Goal: Entertainment & Leisure: Browse casually

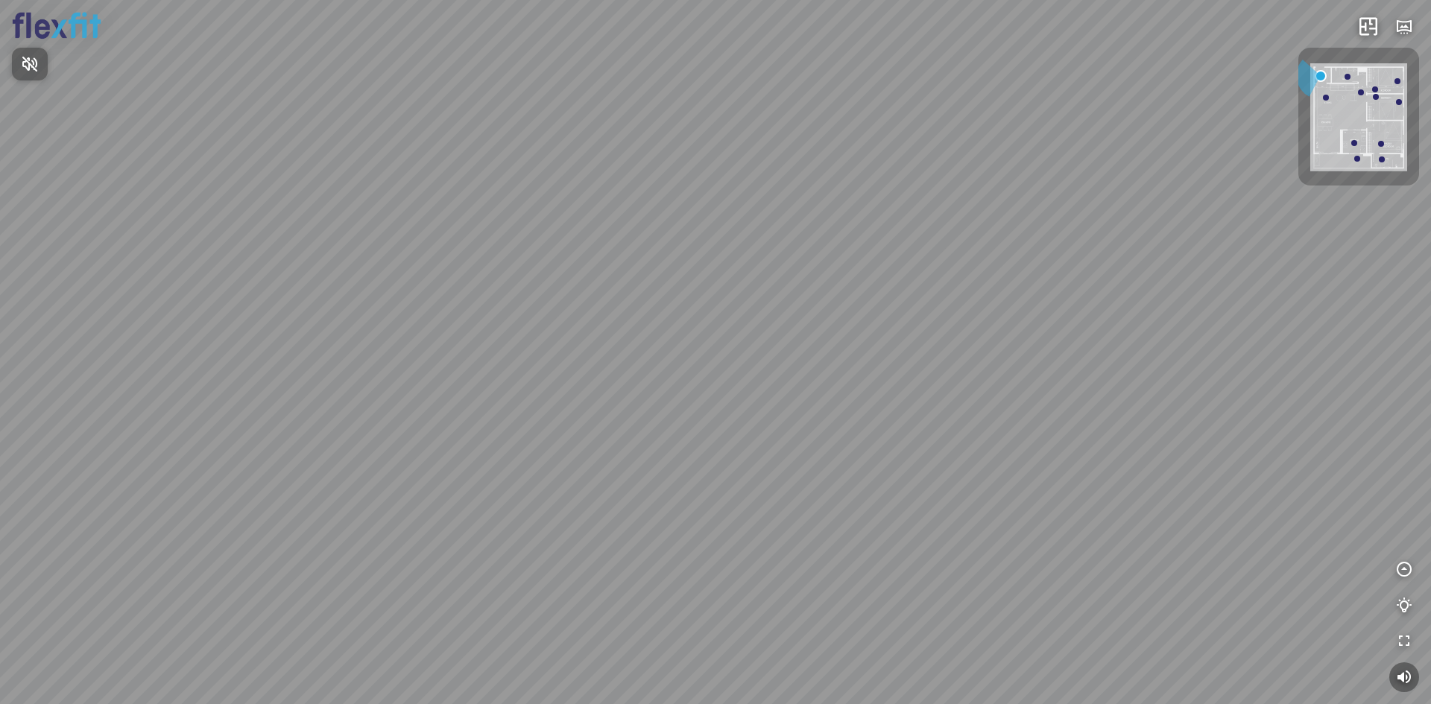
click at [725, 575] on div at bounding box center [715, 352] width 1431 height 704
drag, startPoint x: 708, startPoint y: 525, endPoint x: 686, endPoint y: 517, distance: 23.6
click at [687, 525] on div at bounding box center [715, 352] width 1431 height 704
click at [728, 573] on div at bounding box center [715, 352] width 1431 height 704
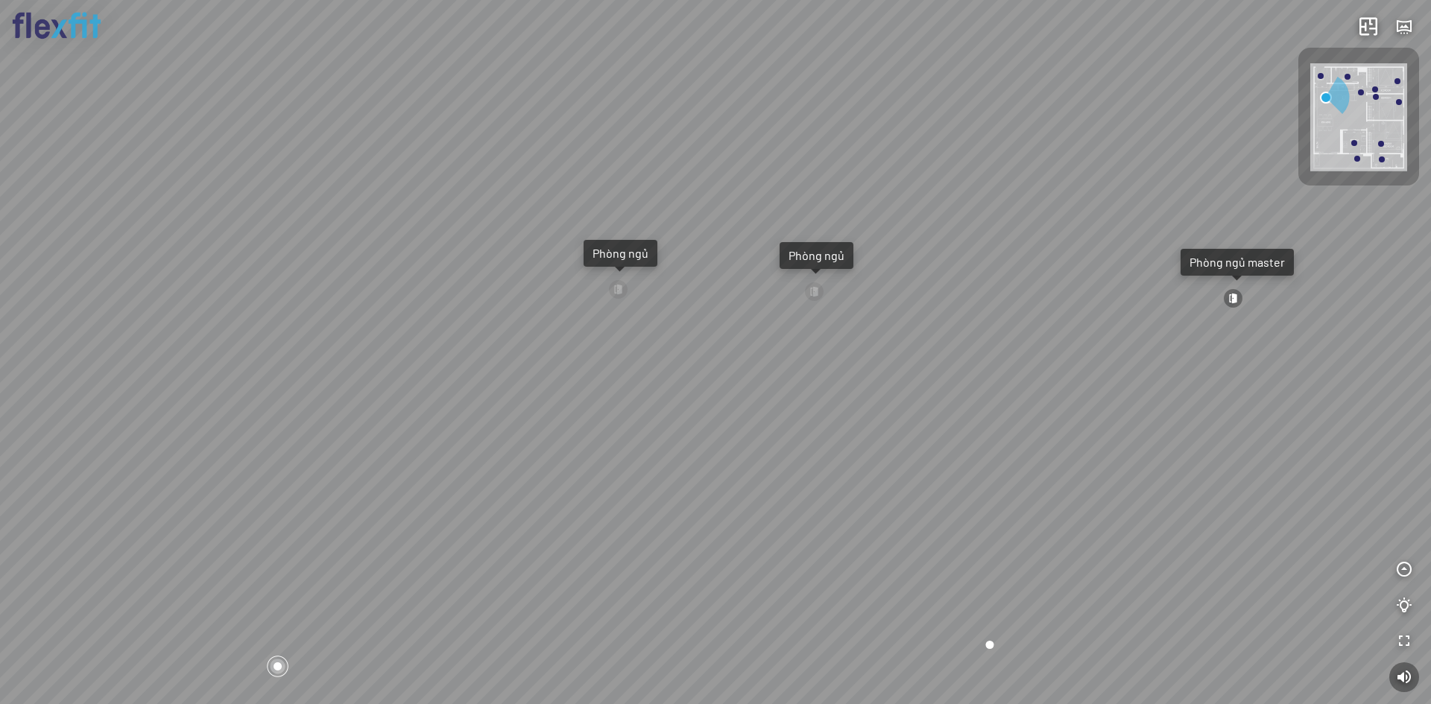
drag, startPoint x: 593, startPoint y: 493, endPoint x: 936, endPoint y: 535, distance: 345.3
click at [877, 523] on div "Ban công Bếp Phòng ngủ master Phòng ngủ Phòng ngủ" at bounding box center [715, 352] width 1431 height 704
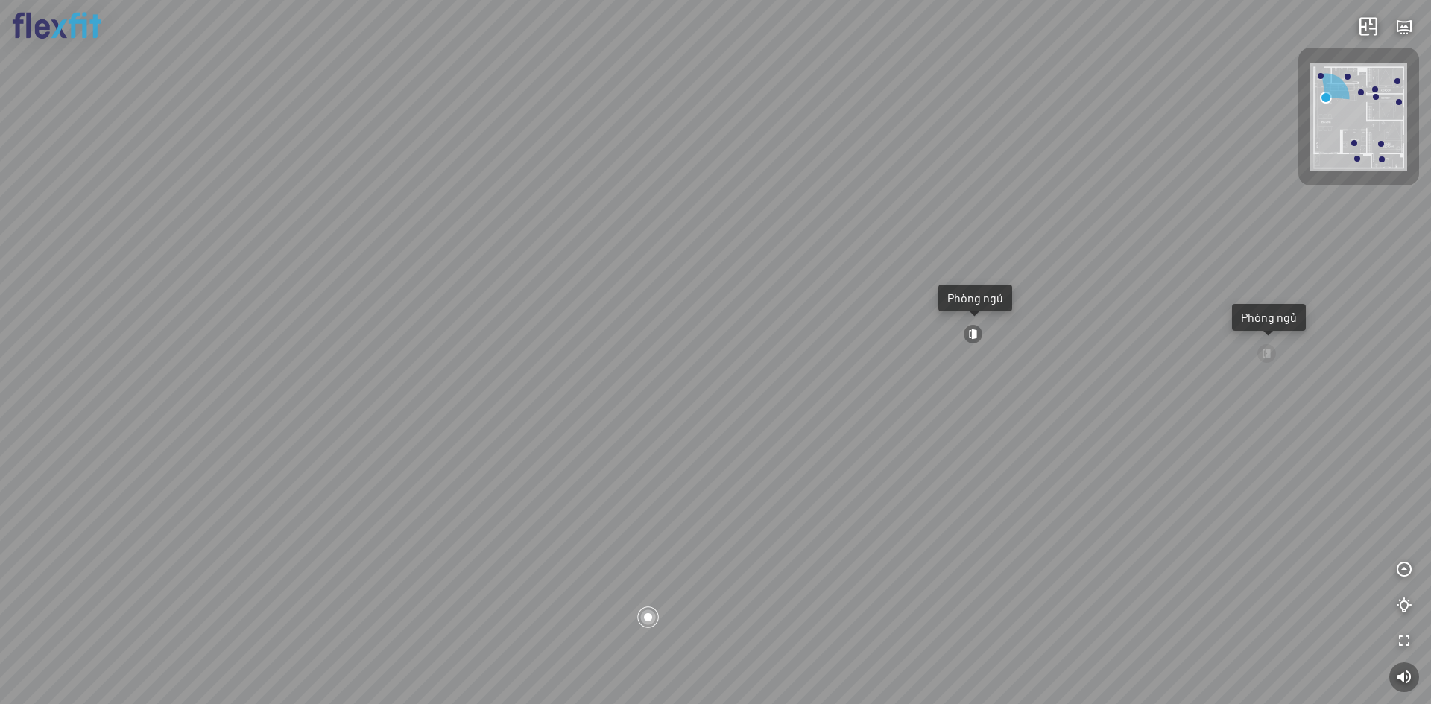
drag, startPoint x: 815, startPoint y: 508, endPoint x: 904, endPoint y: 589, distance: 120.8
click at [898, 587] on div "Ban công Bếp Phòng ngủ master Phòng ngủ Phòng ngủ" at bounding box center [715, 352] width 1431 height 704
drag, startPoint x: 869, startPoint y: 560, endPoint x: 969, endPoint y: 566, distance: 100.0
click at [952, 562] on div "Ban công Bếp Phòng ngủ master Phòng ngủ Phòng ngủ" at bounding box center [715, 352] width 1431 height 704
drag, startPoint x: 962, startPoint y: 591, endPoint x: 1297, endPoint y: 566, distance: 335.6
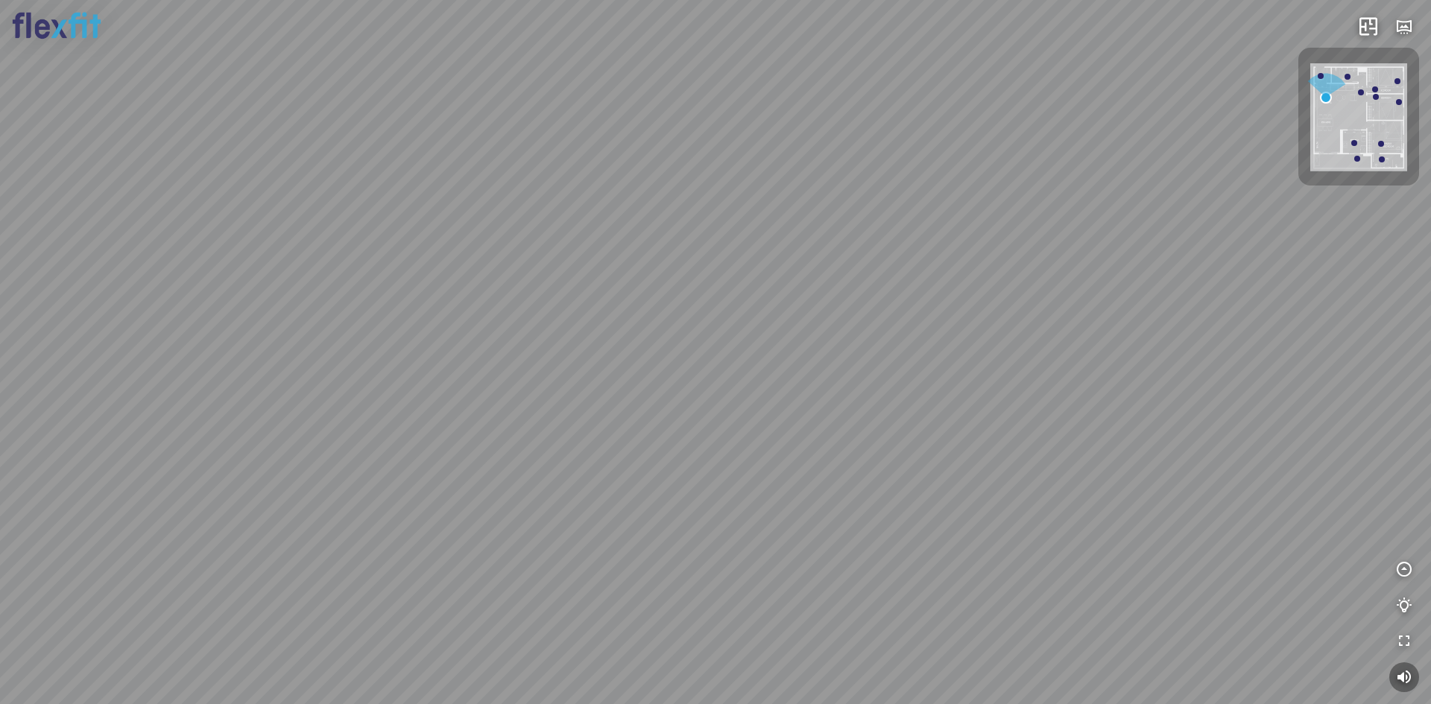
click at [1160, 579] on div "Ban công Bếp Phòng ngủ master Phòng ngủ Phòng ngủ" at bounding box center [715, 352] width 1431 height 704
drag, startPoint x: 966, startPoint y: 585, endPoint x: 1170, endPoint y: 589, distance: 204.2
click at [1128, 589] on div "Ban công Bếp Phòng ngủ master Phòng ngủ Phòng ngủ" at bounding box center [715, 352] width 1431 height 704
click at [1251, 594] on div "Ban công Bếp Phòng ngủ master Phòng ngủ Phòng ngủ" at bounding box center [715, 352] width 1431 height 704
drag, startPoint x: 1075, startPoint y: 598, endPoint x: 1308, endPoint y: 601, distance: 232.5
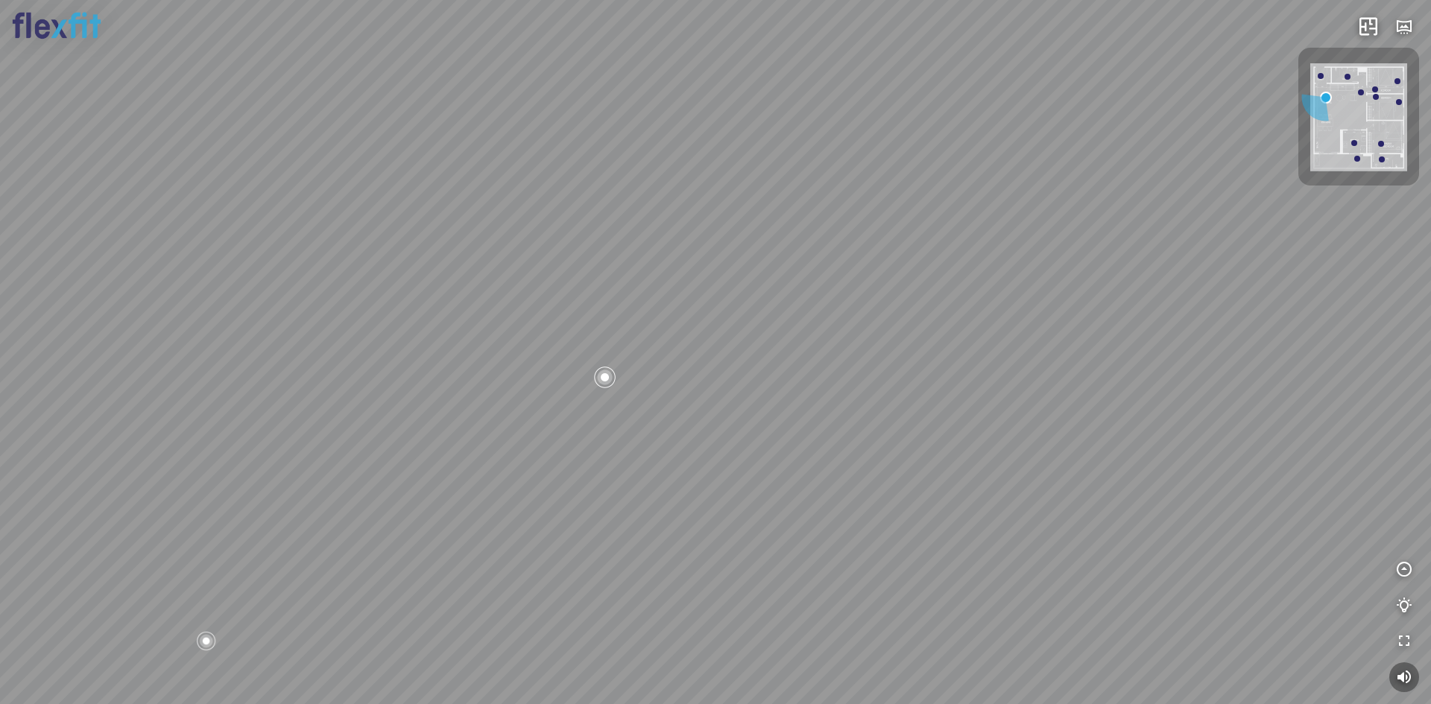
click at [1281, 601] on div "Ban công Bếp Phòng ngủ master Phòng ngủ Phòng ngủ" at bounding box center [715, 352] width 1431 height 704
drag, startPoint x: 1067, startPoint y: 600, endPoint x: 1299, endPoint y: 603, distance: 231.8
click at [1268, 603] on div "Ban công Bếp Phòng ngủ master Phòng ngủ Phòng ngủ" at bounding box center [715, 352] width 1431 height 704
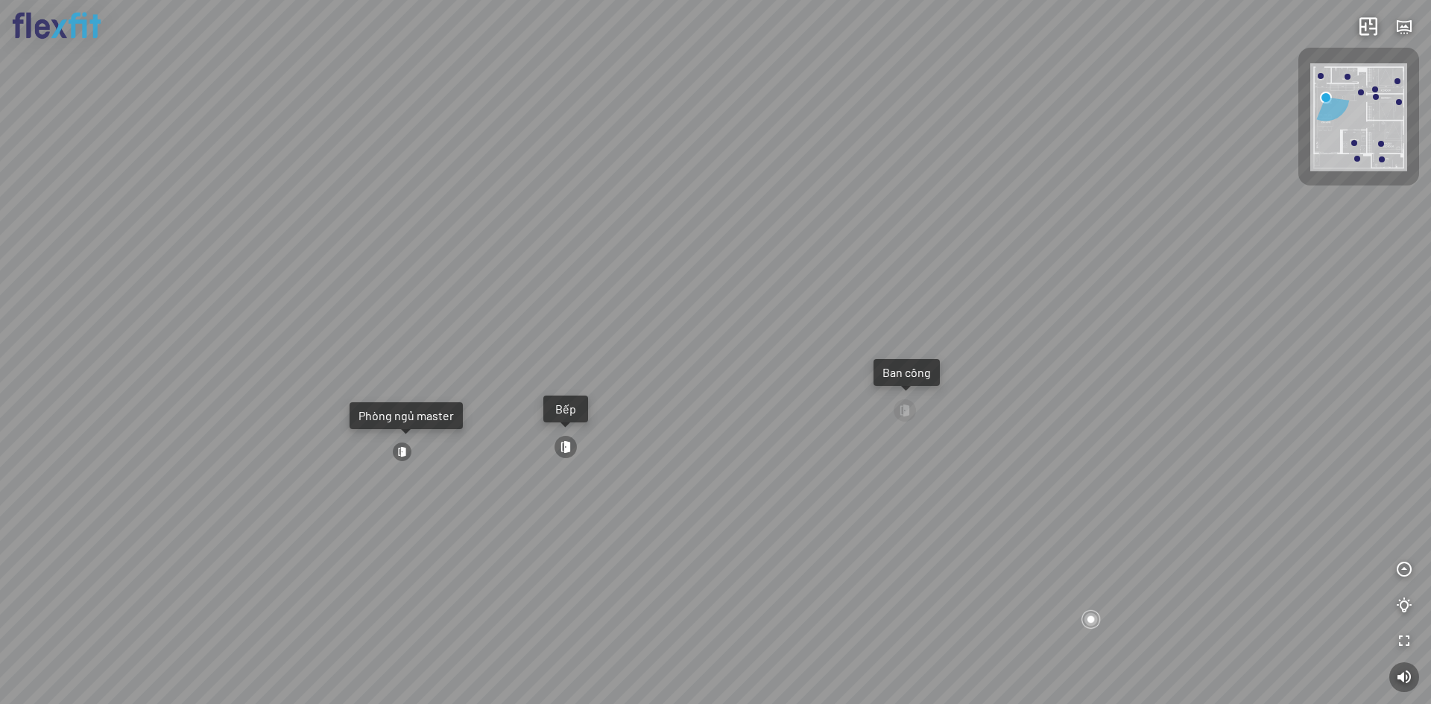
click at [751, 607] on div "Ban công Bếp Phòng ngủ master Phòng ngủ Phòng ngủ" at bounding box center [715, 352] width 1431 height 704
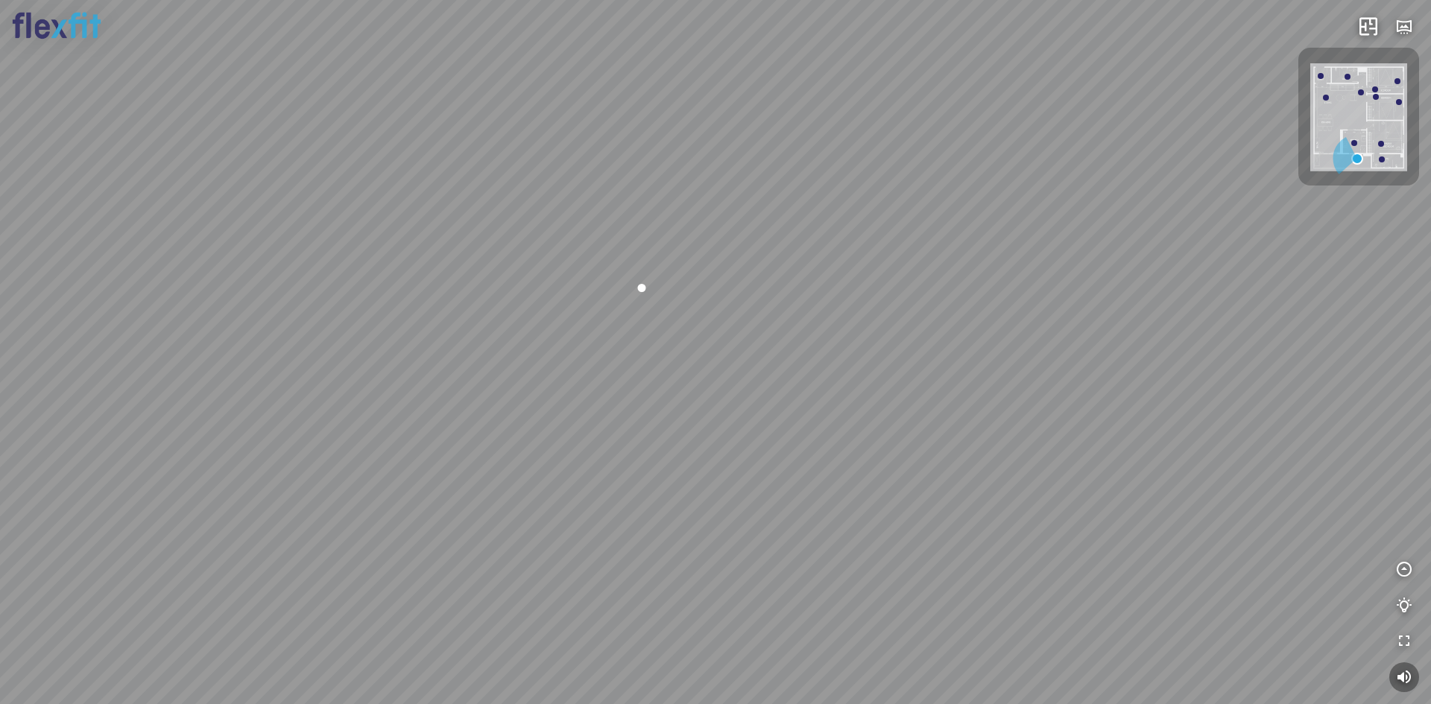
drag, startPoint x: 746, startPoint y: 502, endPoint x: 840, endPoint y: 539, distance: 100.8
click at [840, 539] on div at bounding box center [715, 352] width 1431 height 704
drag, startPoint x: 739, startPoint y: 501, endPoint x: 1069, endPoint y: 525, distance: 330.3
click at [900, 520] on div at bounding box center [715, 352] width 1431 height 704
drag, startPoint x: 876, startPoint y: 537, endPoint x: 1109, endPoint y: 543, distance: 233.3
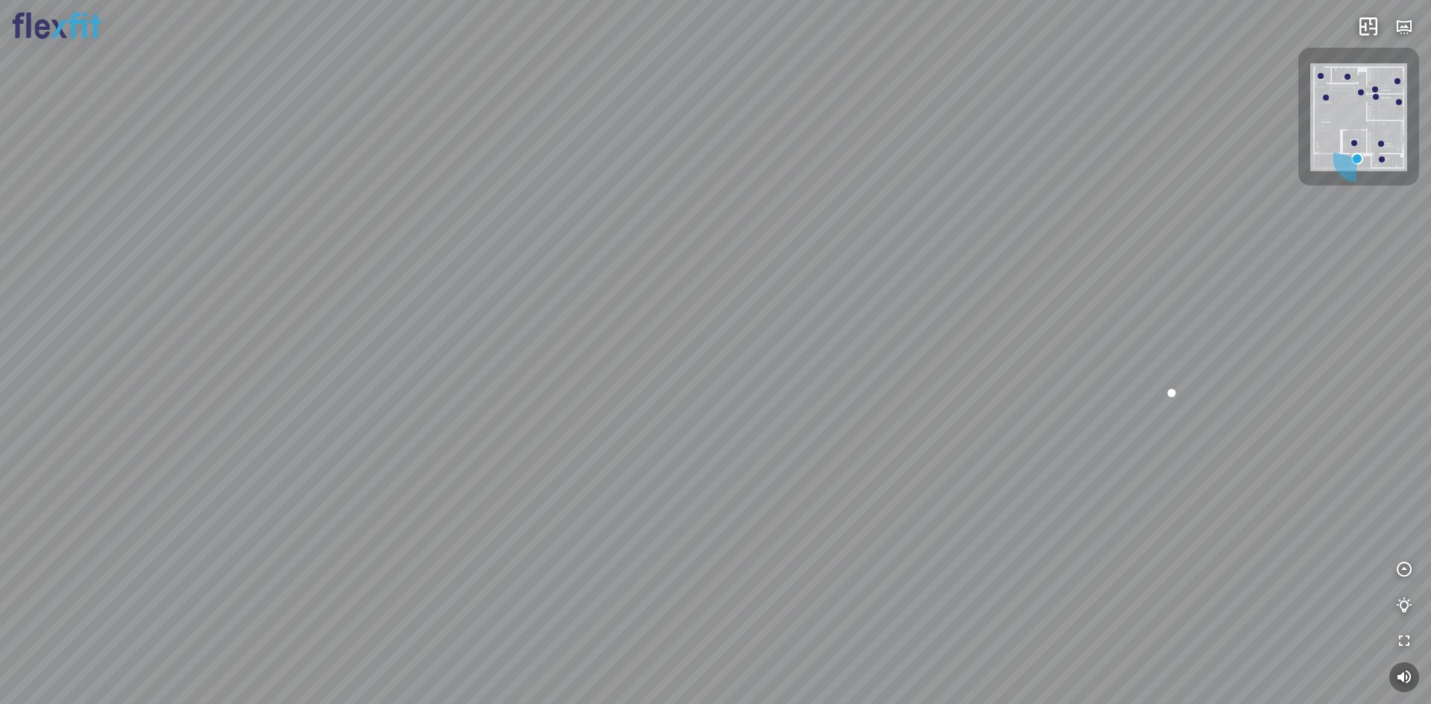
click at [993, 543] on div at bounding box center [715, 352] width 1431 height 704
drag, startPoint x: 1189, startPoint y: 547, endPoint x: 658, endPoint y: 541, distance: 531.4
click at [876, 543] on div at bounding box center [715, 352] width 1431 height 704
drag, startPoint x: 924, startPoint y: 547, endPoint x: 444, endPoint y: 539, distance: 480.0
click at [551, 539] on div at bounding box center [715, 352] width 1431 height 704
